Goal: Browse casually

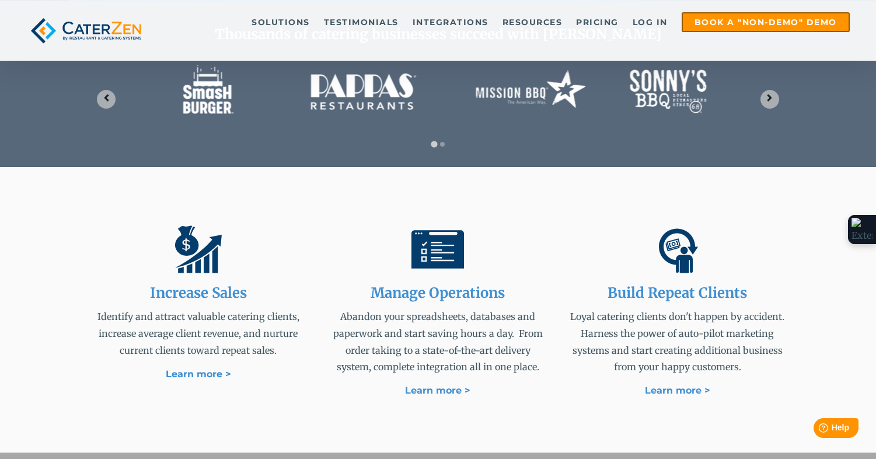
scroll to position [520, 0]
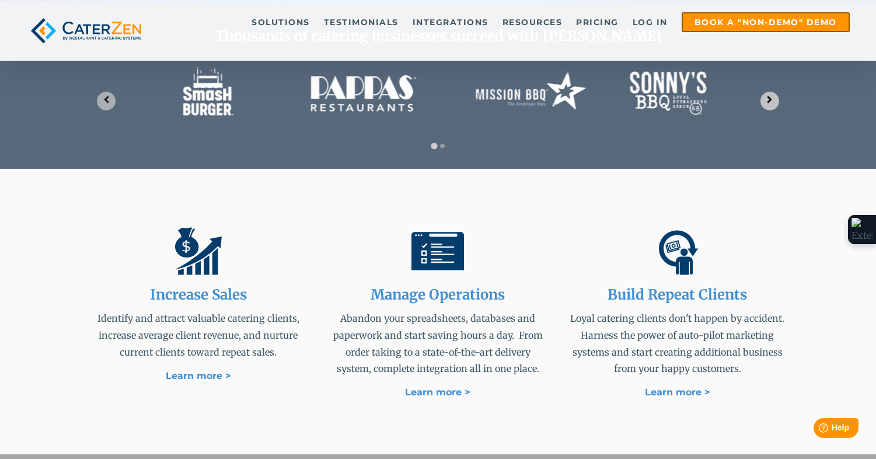
click at [769, 99] on icon "Next slide" at bounding box center [770, 99] width 5 height 7
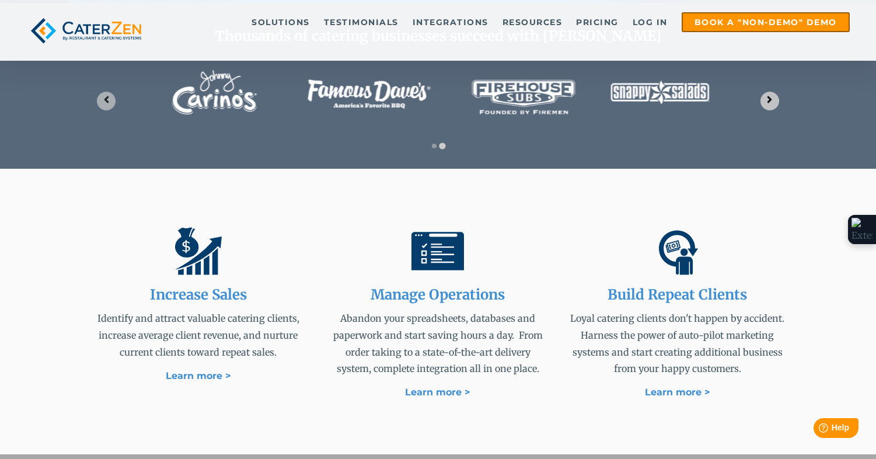
click at [769, 99] on icon "Go to first slide" at bounding box center [770, 99] width 5 height 7
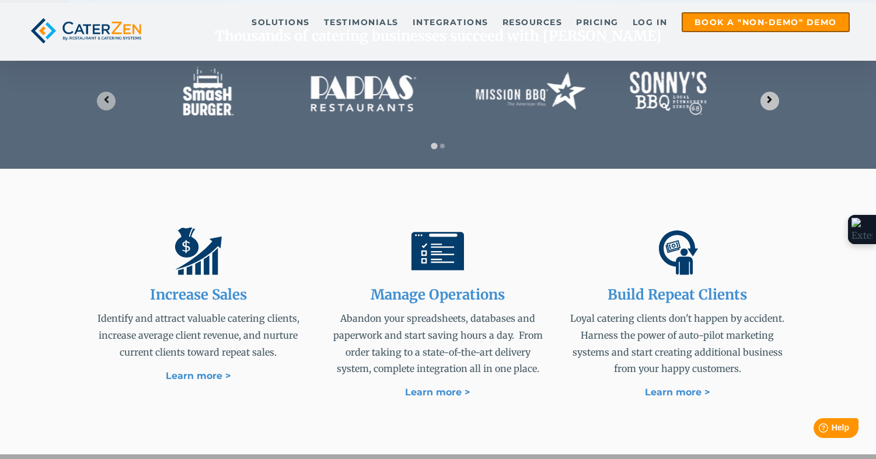
click at [769, 99] on icon "Next slide" at bounding box center [770, 99] width 5 height 7
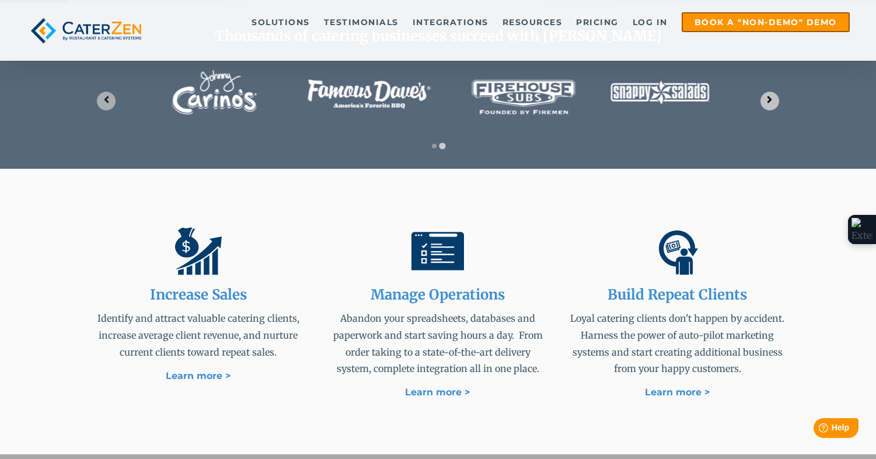
click at [769, 99] on icon "Go to first slide" at bounding box center [770, 99] width 5 height 7
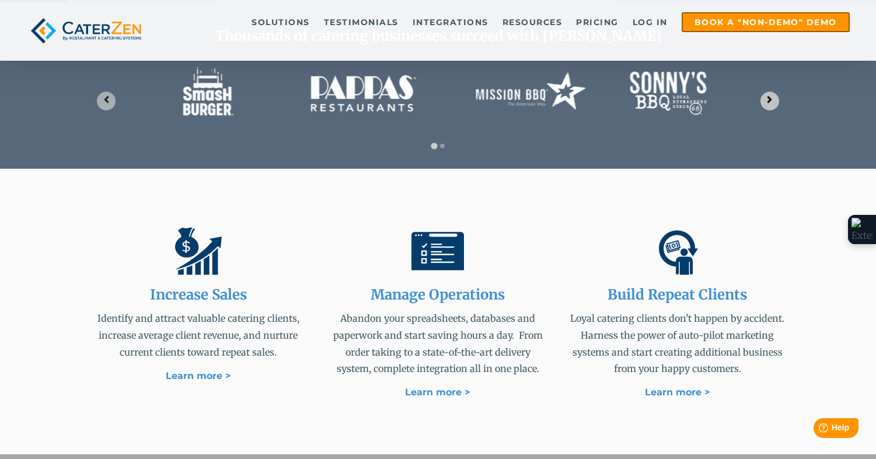
click at [769, 99] on icon "Next slide" at bounding box center [770, 99] width 5 height 7
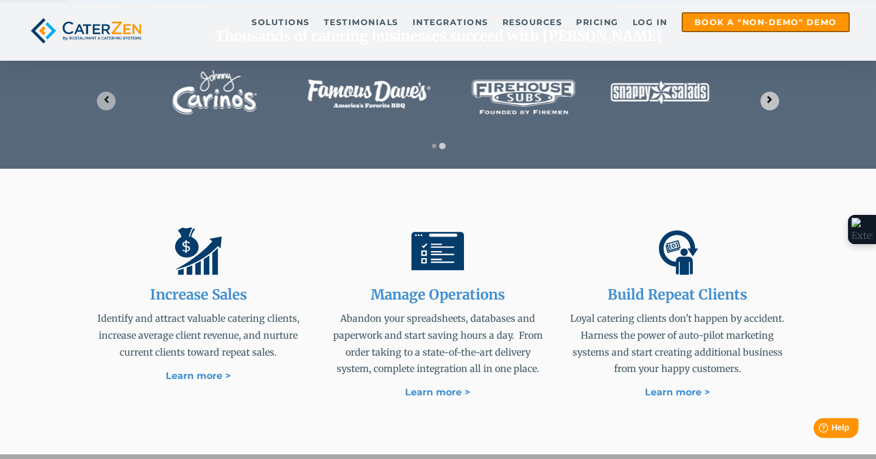
click at [769, 99] on icon "Go to first slide" at bounding box center [770, 99] width 5 height 7
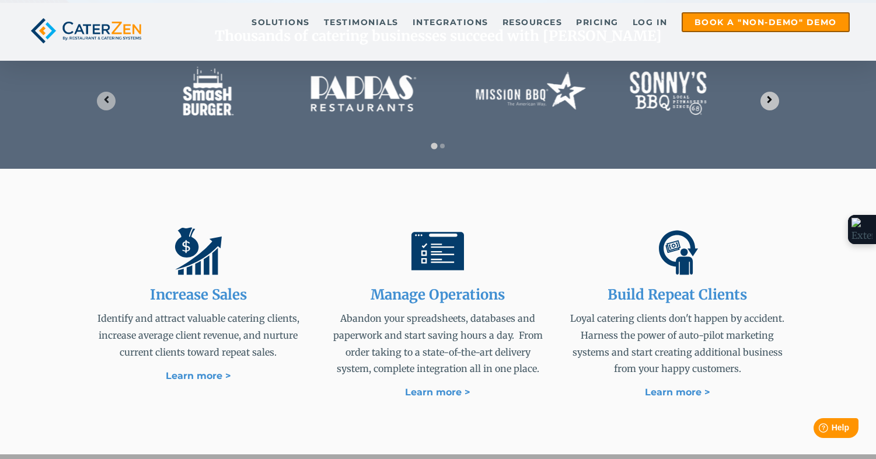
click at [769, 99] on icon "Next slide" at bounding box center [770, 99] width 5 height 7
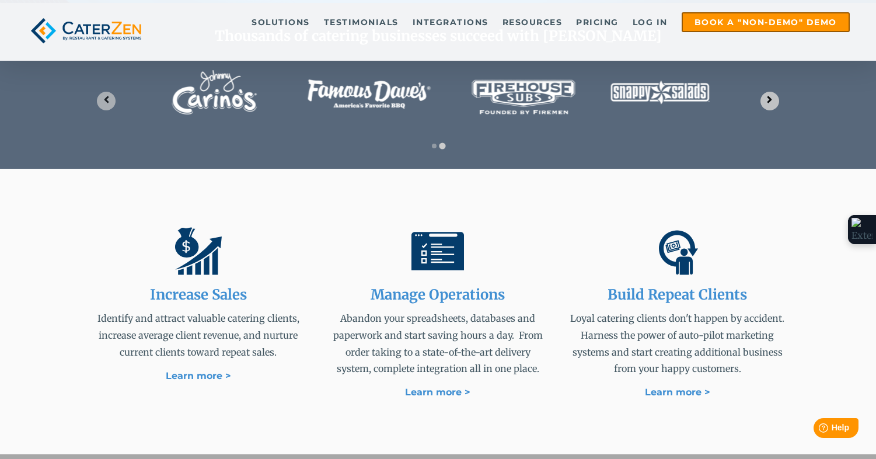
click at [769, 99] on icon "Go to first slide" at bounding box center [770, 99] width 5 height 7
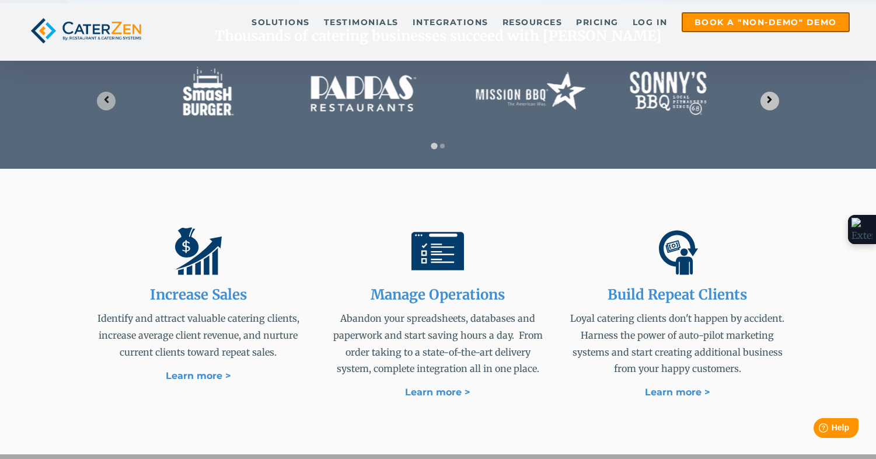
click at [769, 99] on icon "Next slide" at bounding box center [770, 99] width 5 height 7
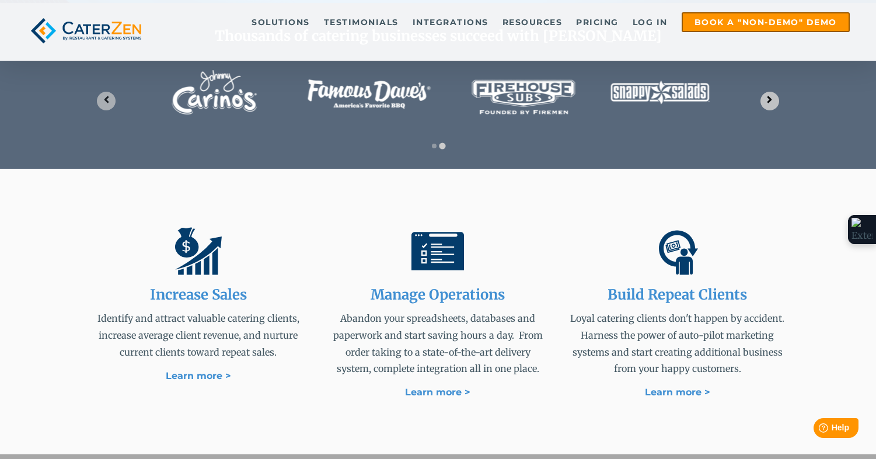
click at [769, 99] on icon "Go to first slide" at bounding box center [770, 99] width 5 height 7
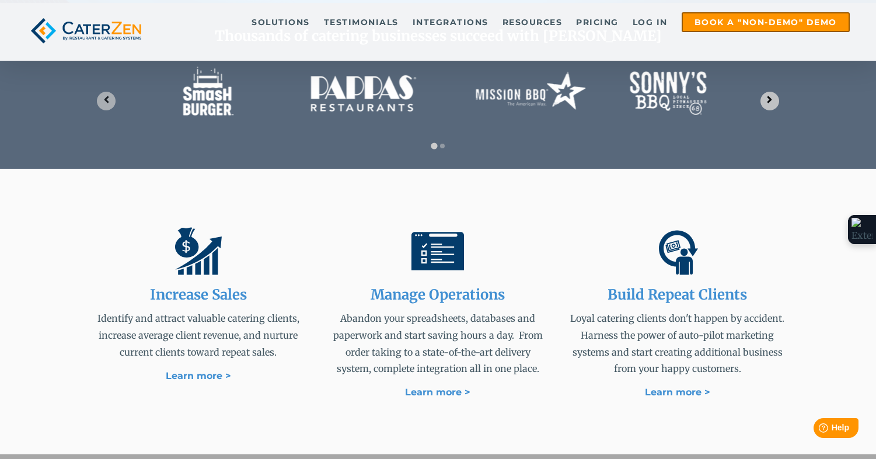
click at [769, 99] on icon "Next slide" at bounding box center [770, 99] width 5 height 7
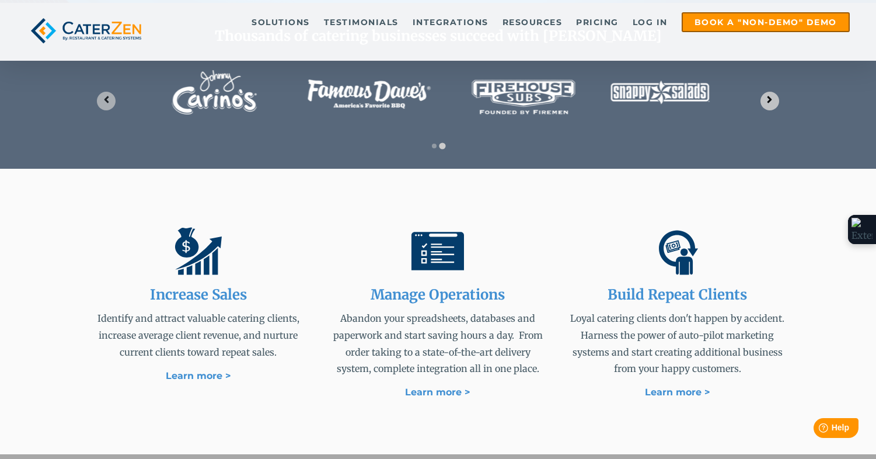
click at [769, 99] on icon "Go to first slide" at bounding box center [770, 99] width 5 height 7
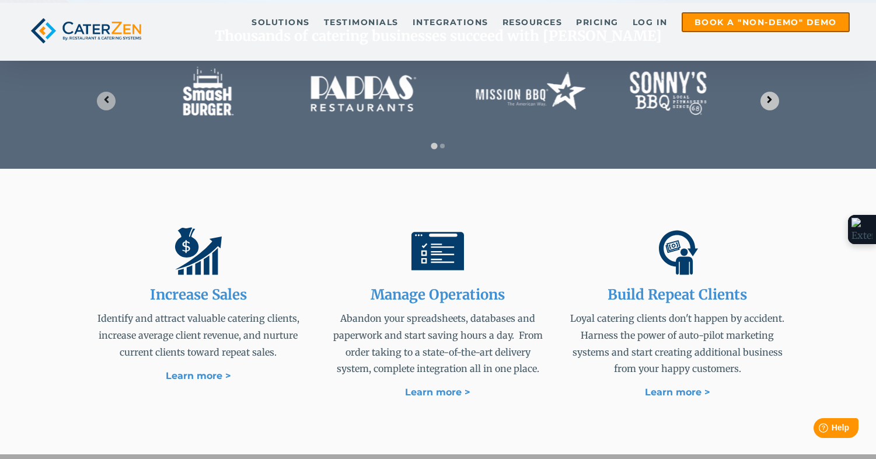
click at [769, 99] on icon "Next slide" at bounding box center [770, 99] width 5 height 7
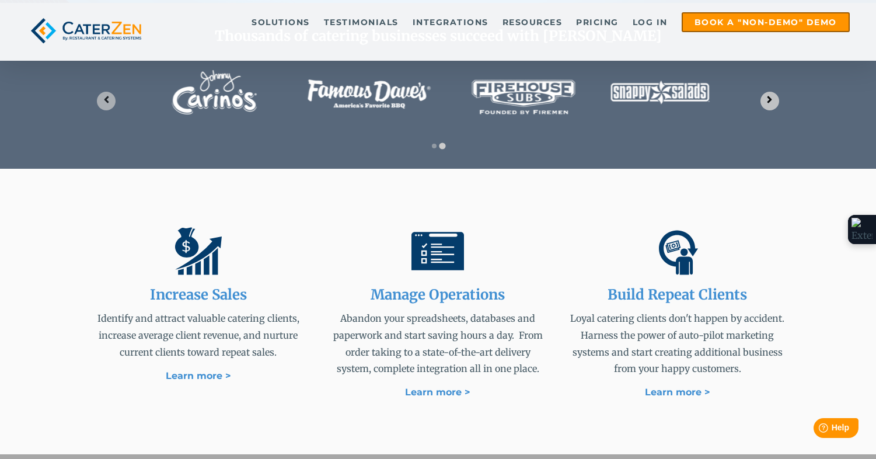
click at [769, 99] on icon "Go to first slide" at bounding box center [770, 99] width 5 height 7
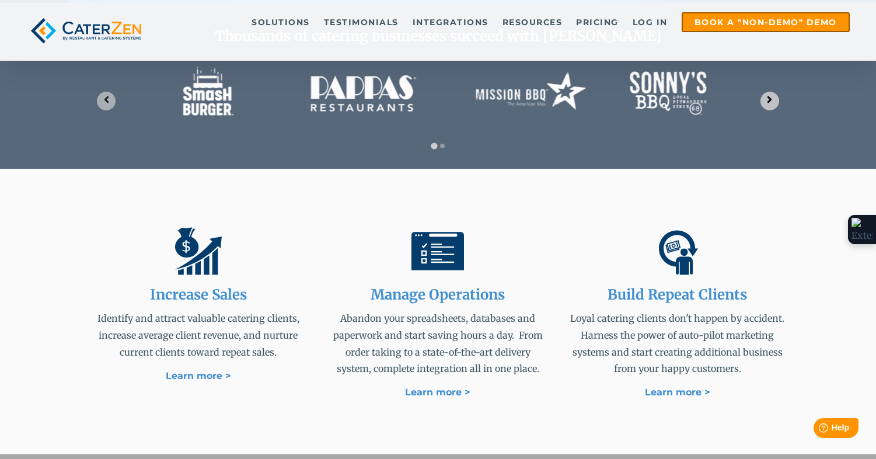
click at [769, 99] on icon "Next slide" at bounding box center [770, 99] width 5 height 7
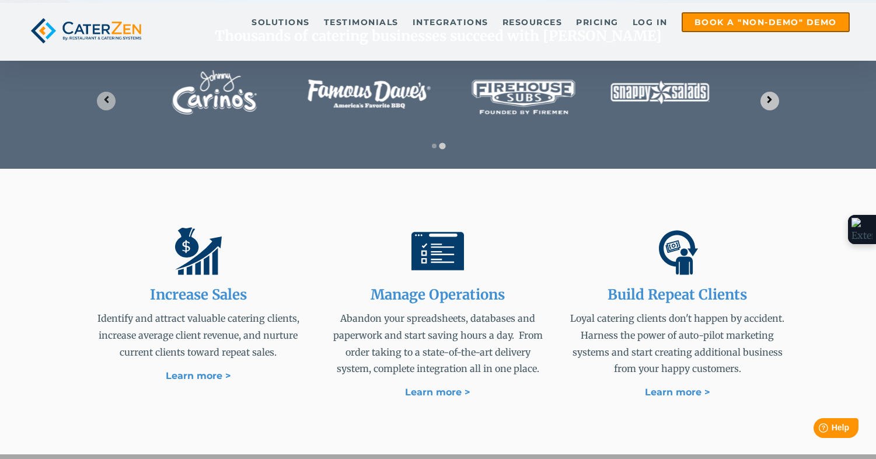
click at [769, 99] on icon "Go to first slide" at bounding box center [770, 99] width 5 height 7
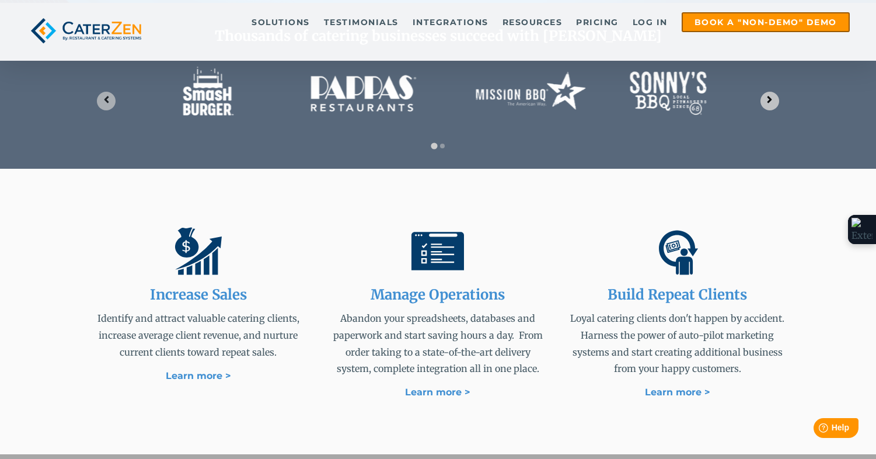
click at [769, 99] on icon "Next slide" at bounding box center [770, 99] width 5 height 7
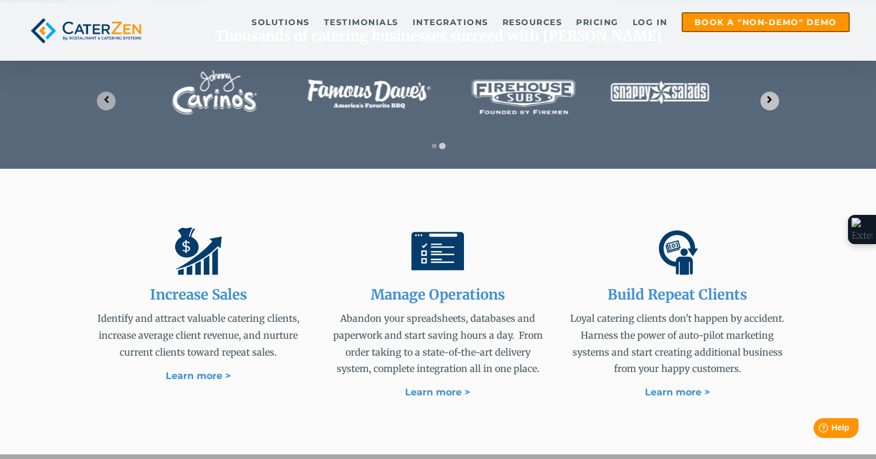
click at [769, 99] on icon "Go to first slide" at bounding box center [770, 99] width 5 height 7
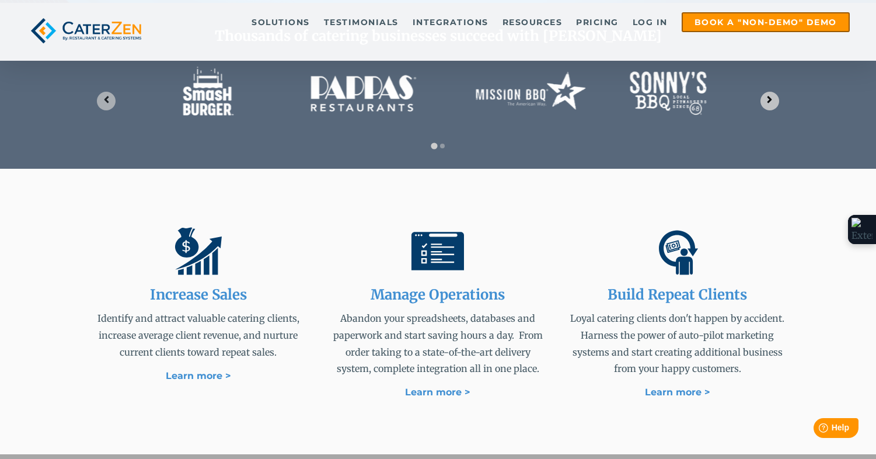
click at [769, 99] on icon "Next slide" at bounding box center [770, 99] width 5 height 7
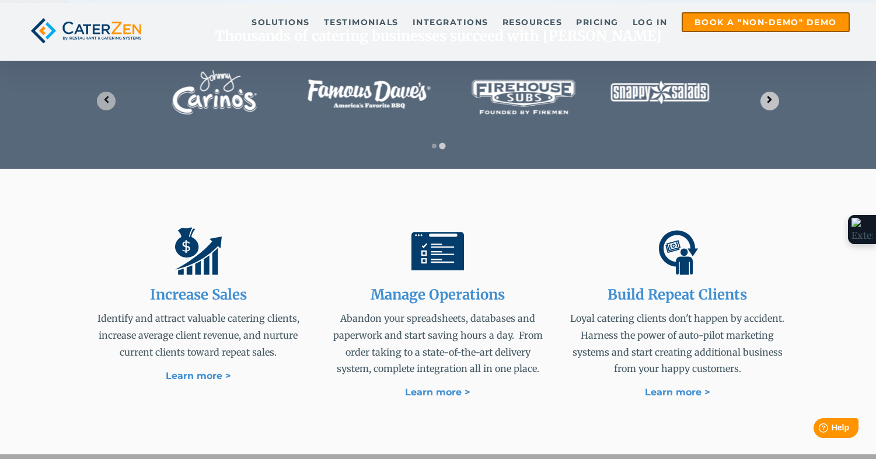
click at [769, 99] on icon "Go to first slide" at bounding box center [770, 99] width 5 height 7
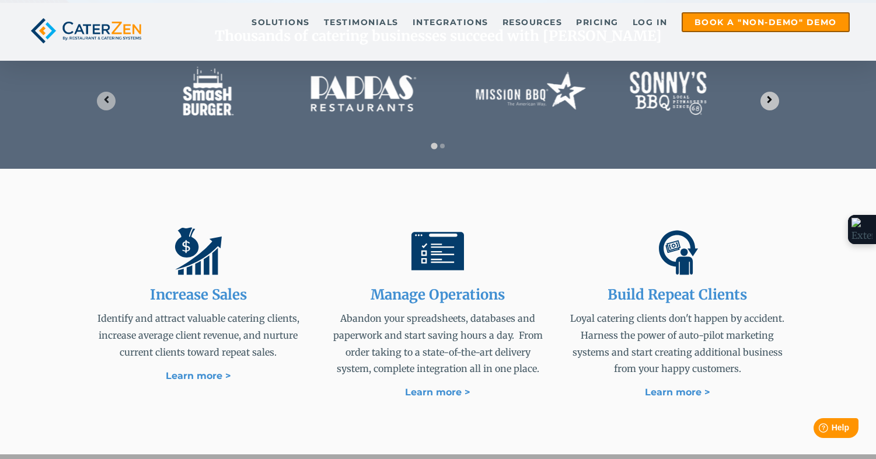
click at [769, 99] on icon "Next slide" at bounding box center [770, 99] width 5 height 7
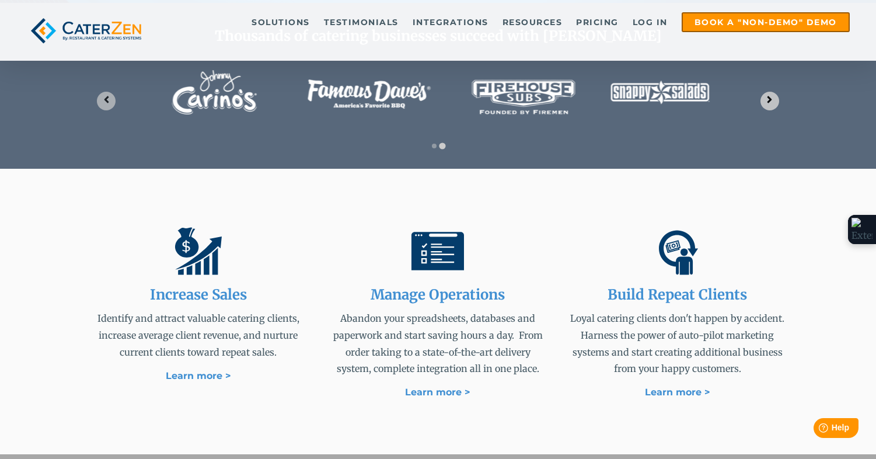
click at [769, 99] on icon "Go to first slide" at bounding box center [770, 99] width 5 height 7
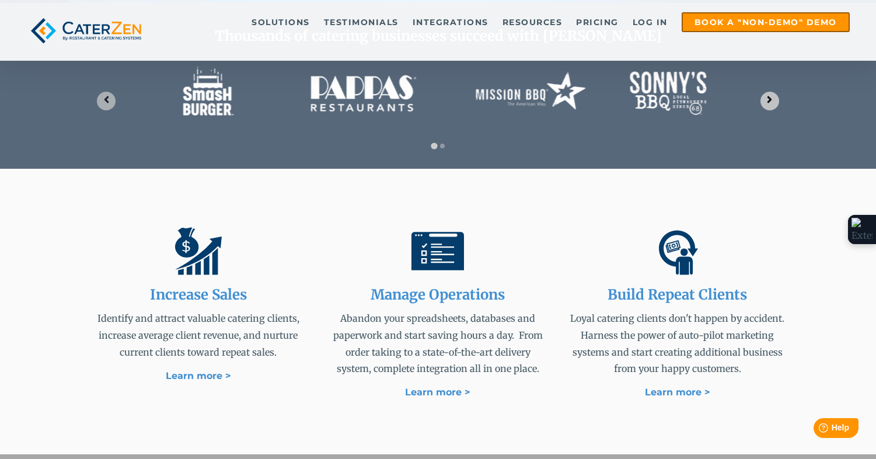
click at [769, 99] on icon "Next slide" at bounding box center [770, 99] width 5 height 7
